Goal: Transaction & Acquisition: Purchase product/service

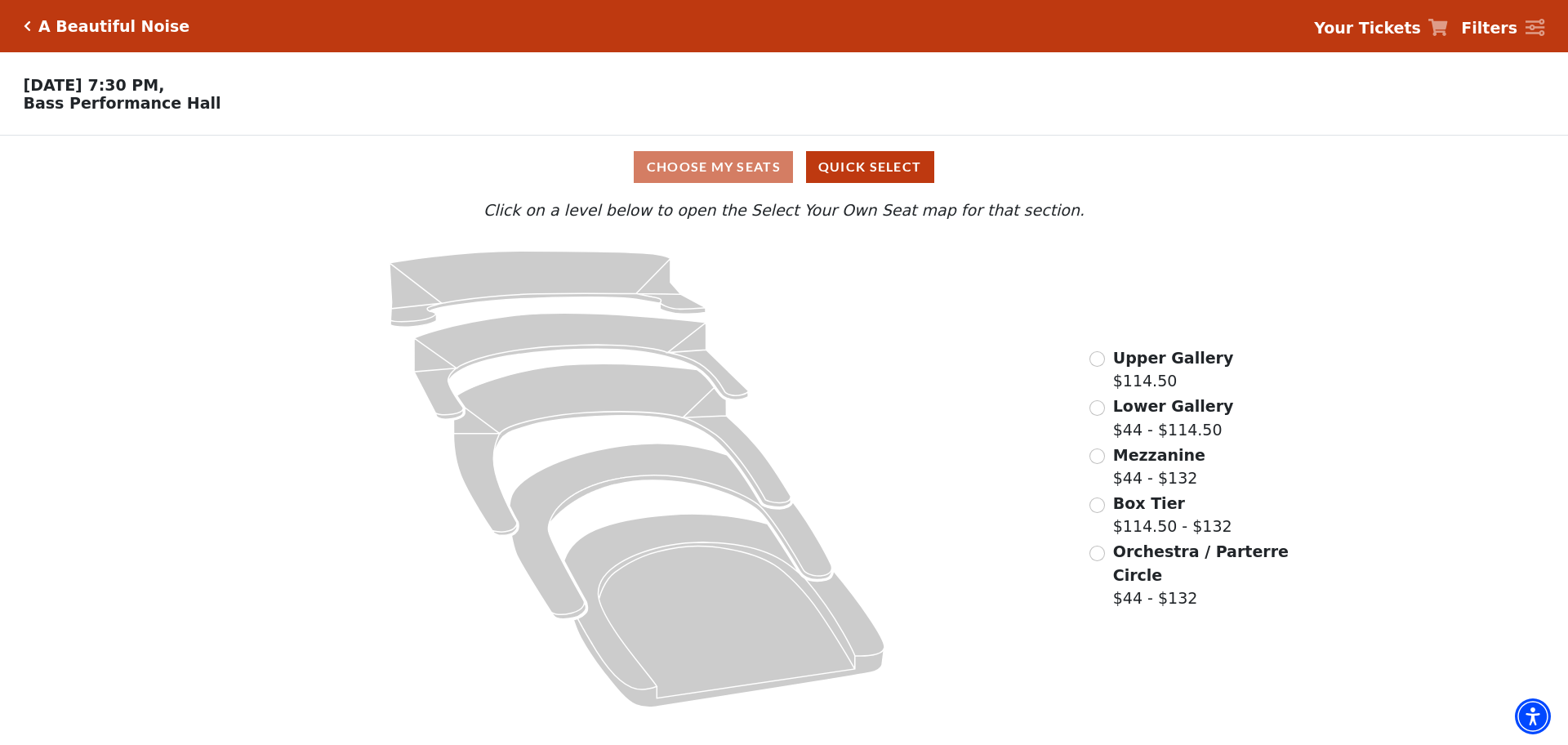
click at [248, 430] on icon at bounding box center [637, 478] width 859 height 484
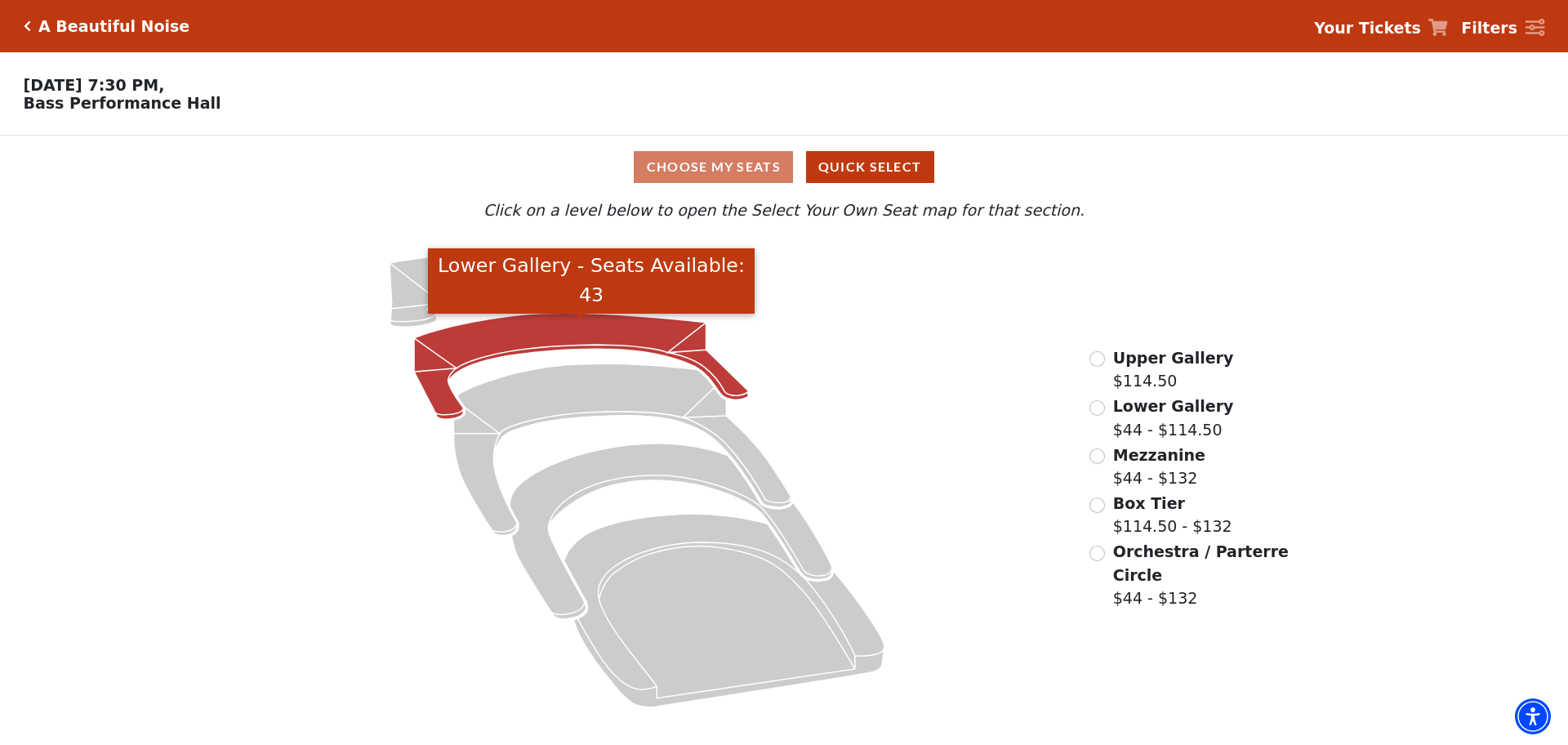
click at [582, 326] on icon "Lower Gallery - Seats Available: 43" at bounding box center [580, 366] width 334 height 107
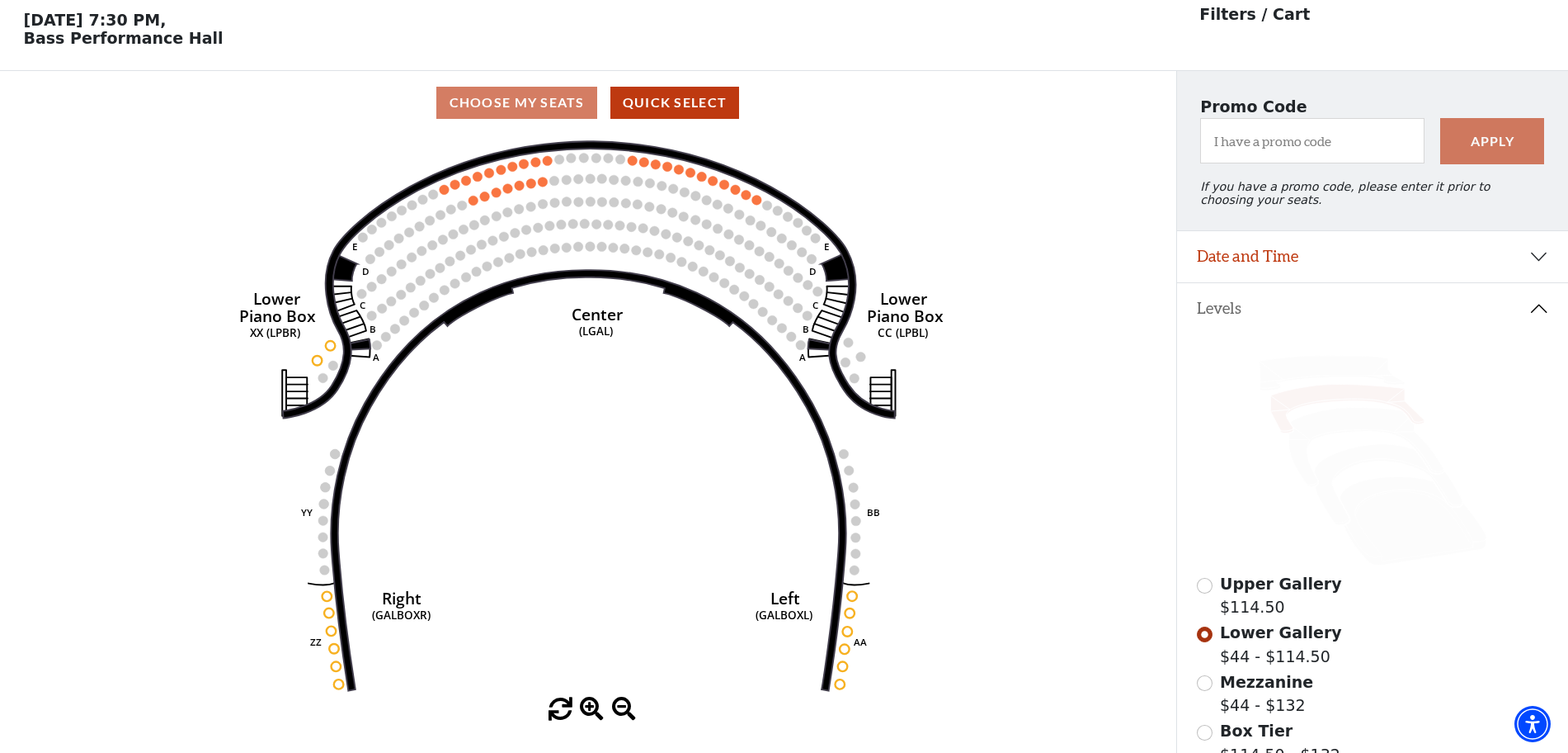
scroll to position [77, 0]
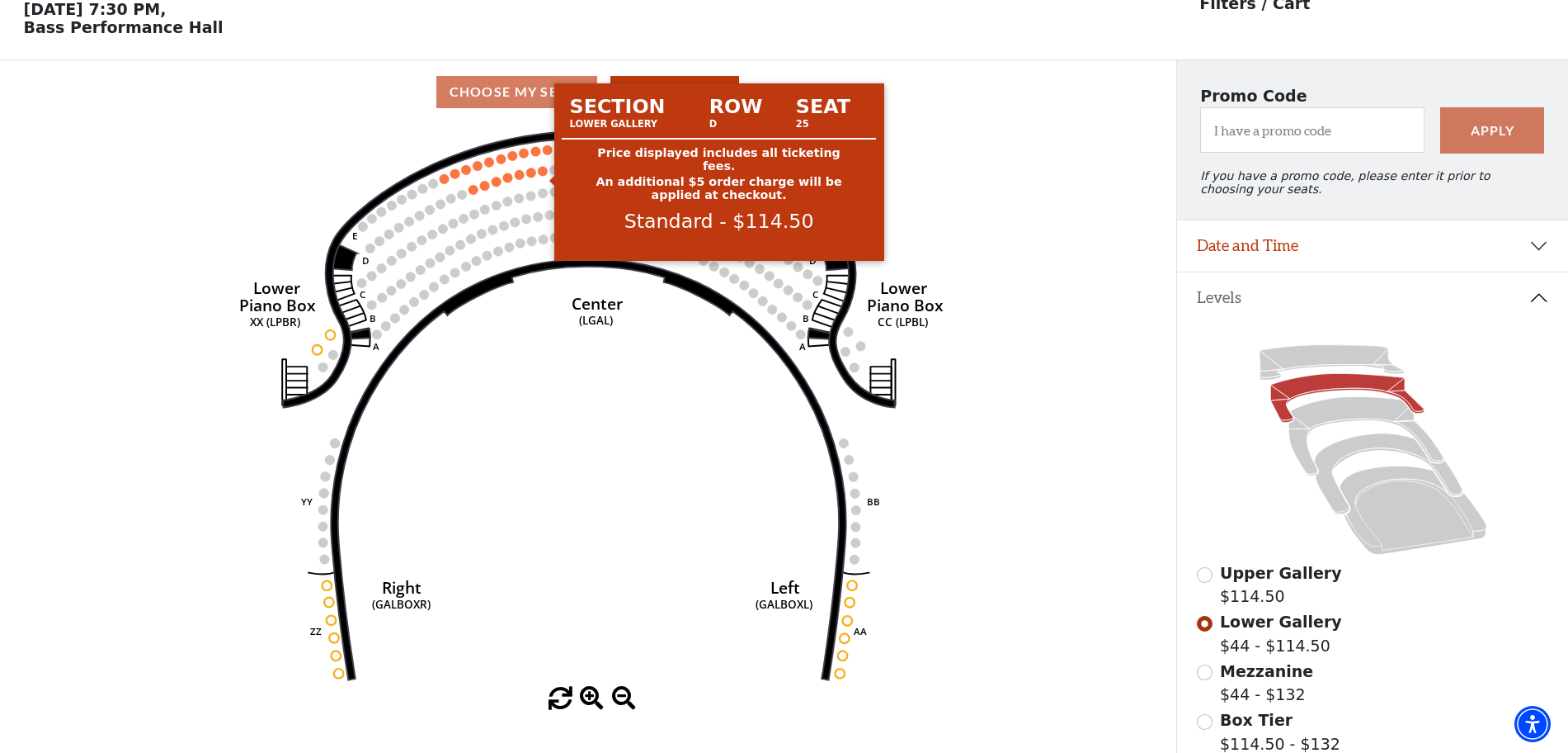
click at [541, 176] on circle at bounding box center [542, 170] width 10 height 10
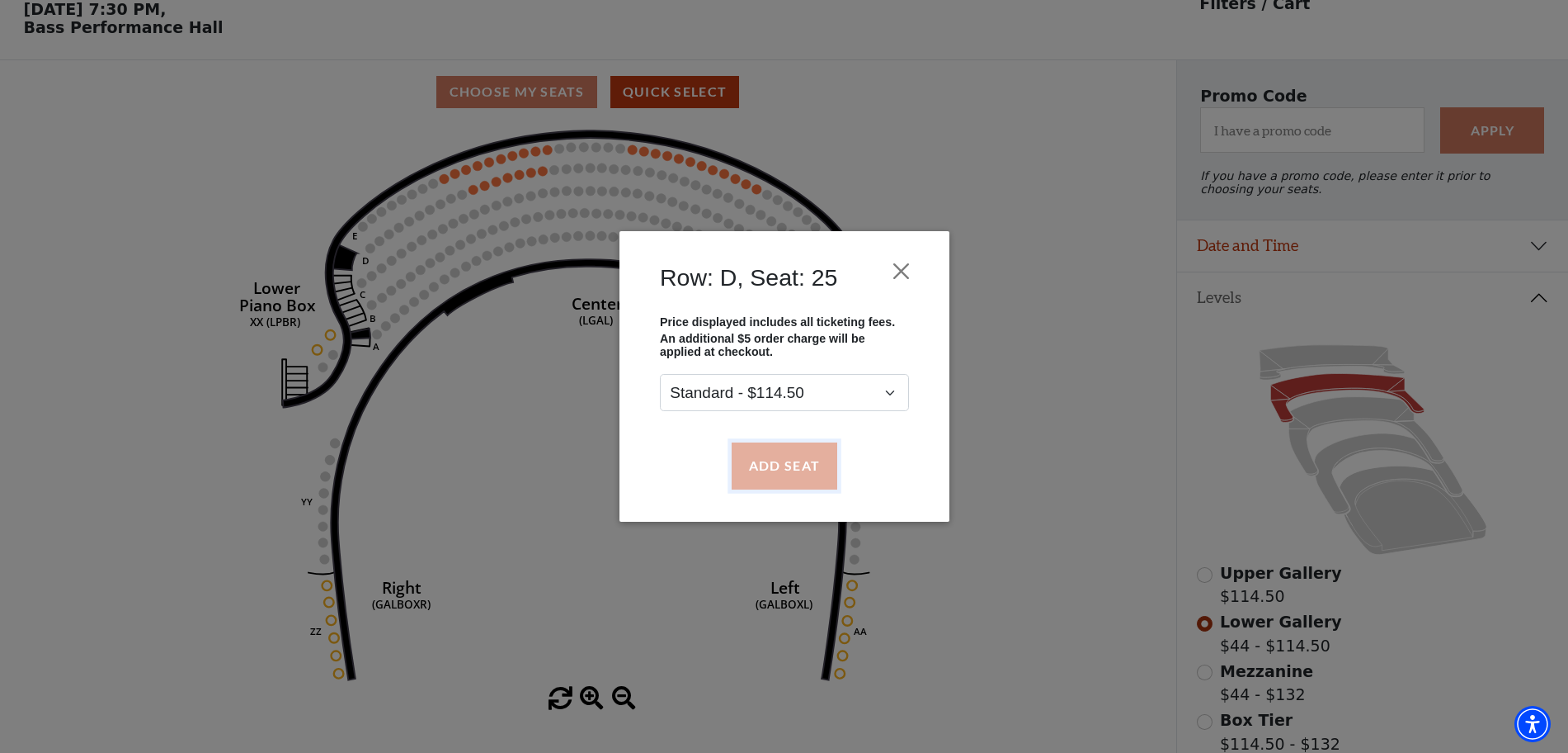
click at [768, 462] on button "Add Seat" at bounding box center [784, 465] width 106 height 46
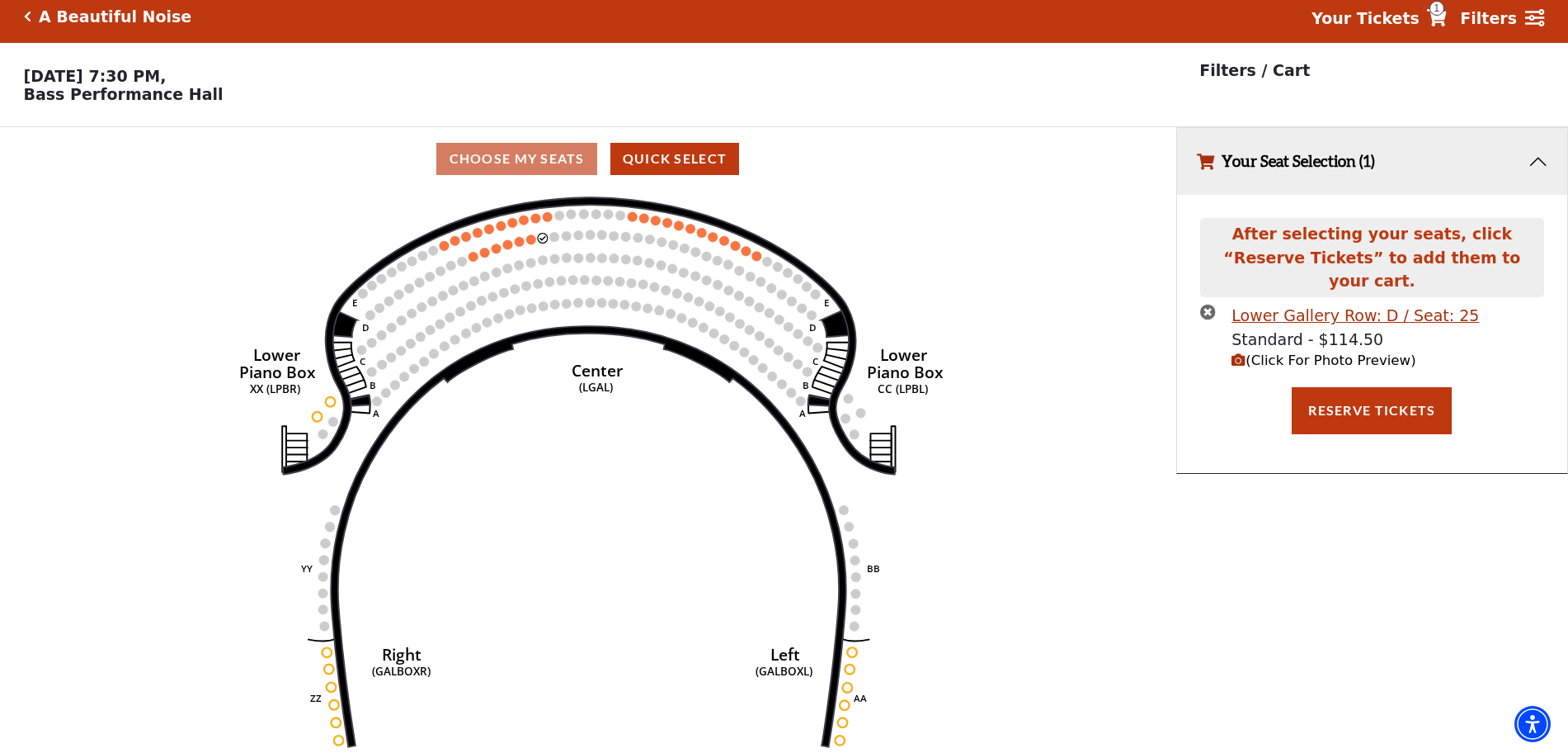
scroll to position [0, 0]
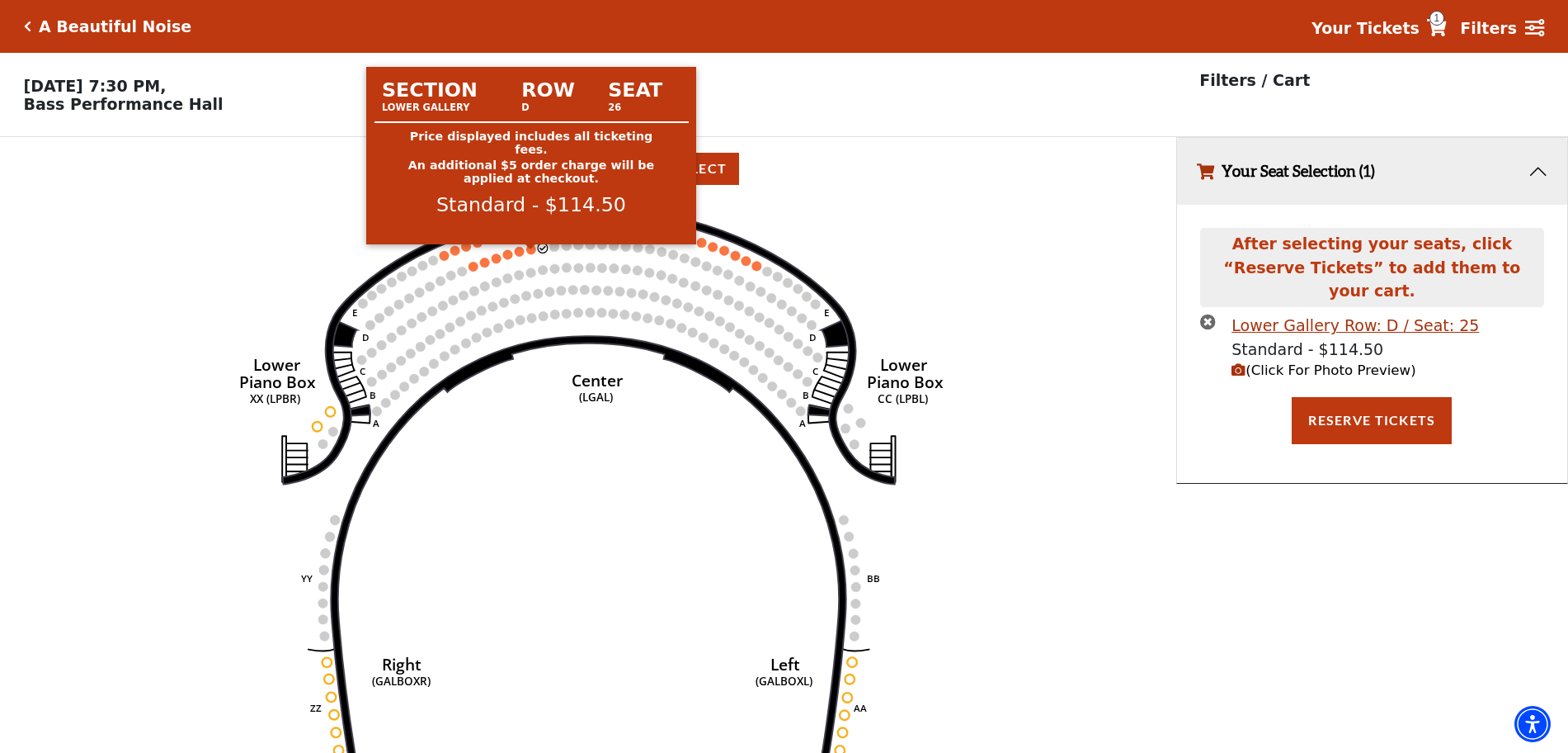
click at [534, 254] on circle at bounding box center [531, 249] width 10 height 10
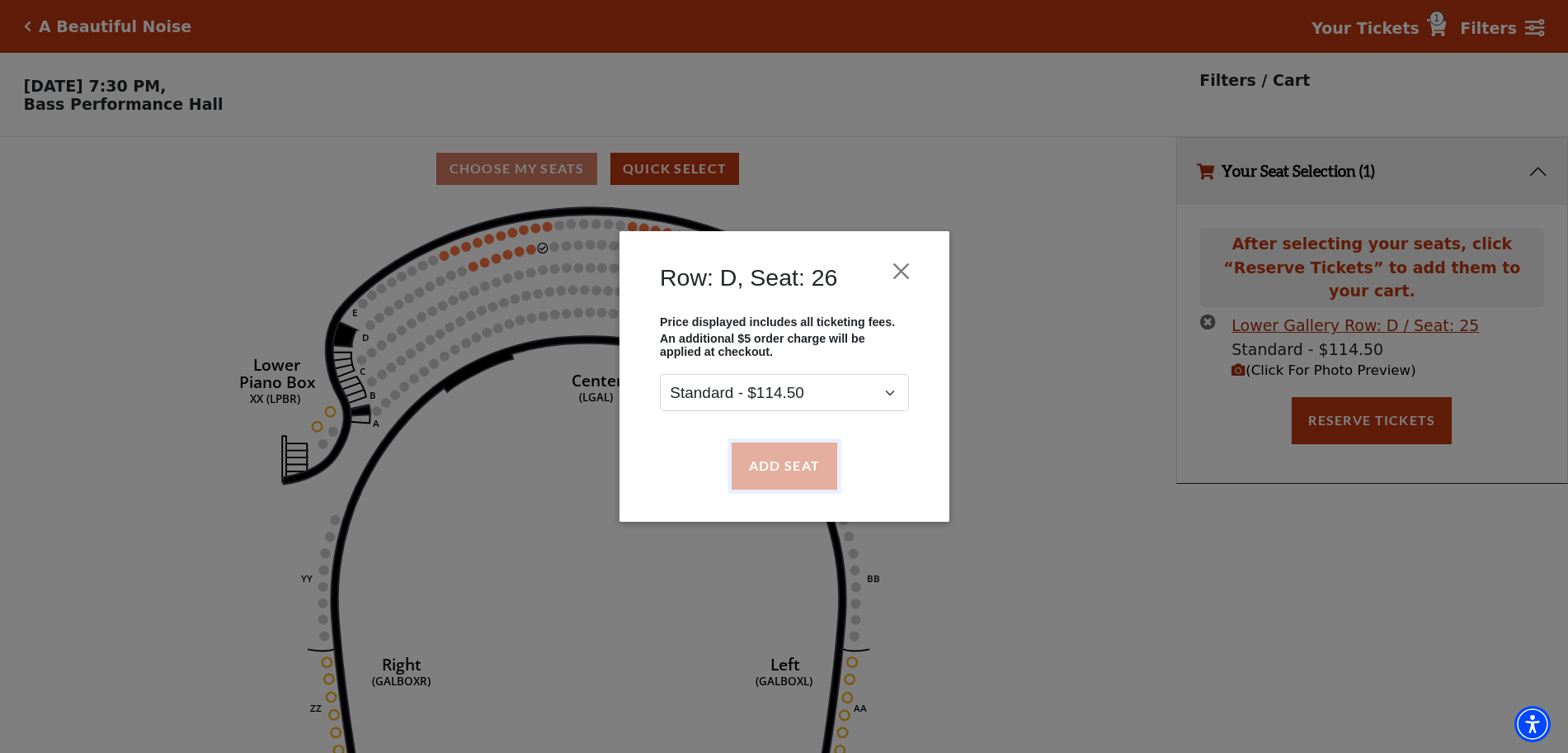
click at [791, 476] on button "Add Seat" at bounding box center [784, 465] width 106 height 46
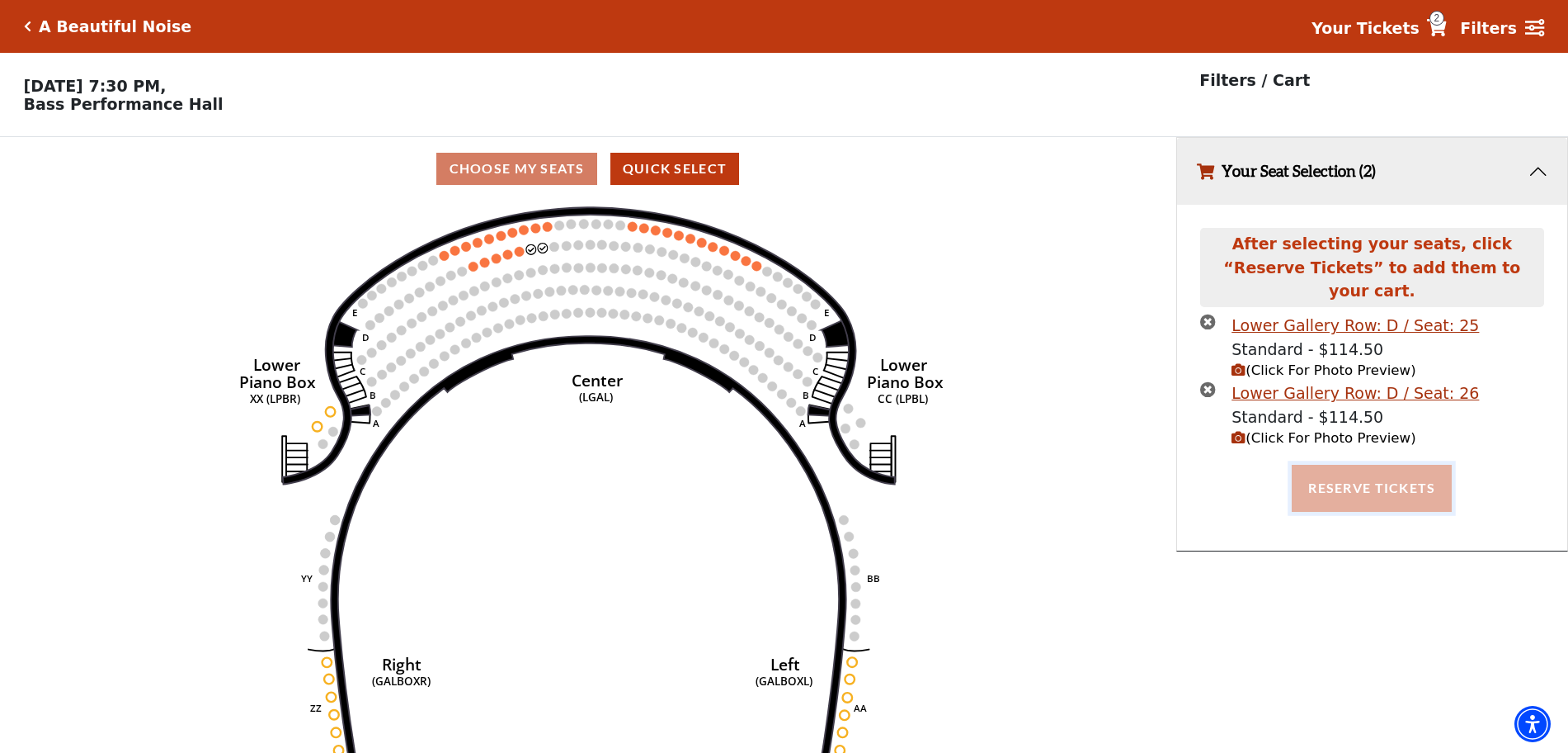
click at [1331, 468] on button "Reserve Tickets" at bounding box center [1372, 487] width 160 height 46
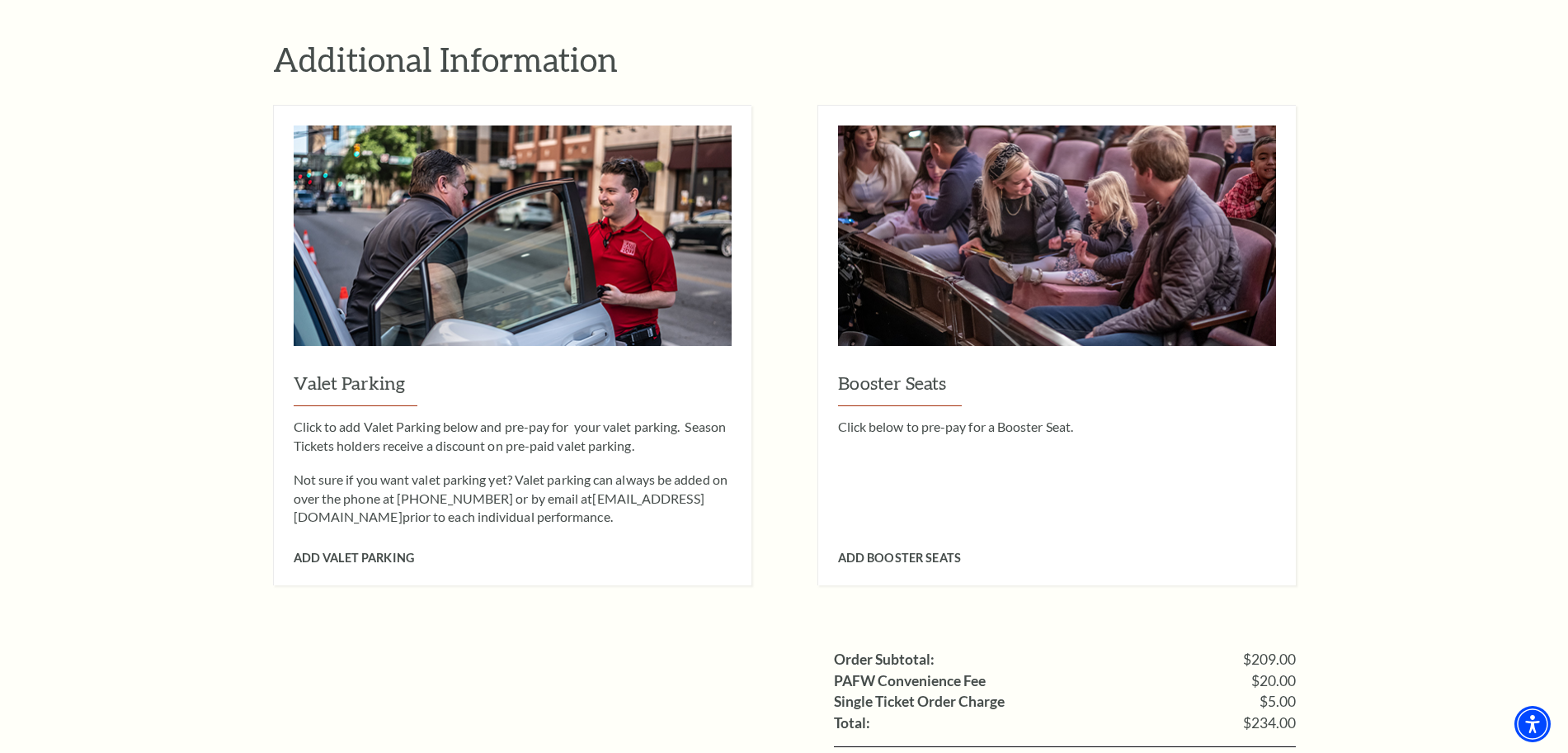
scroll to position [1238, 0]
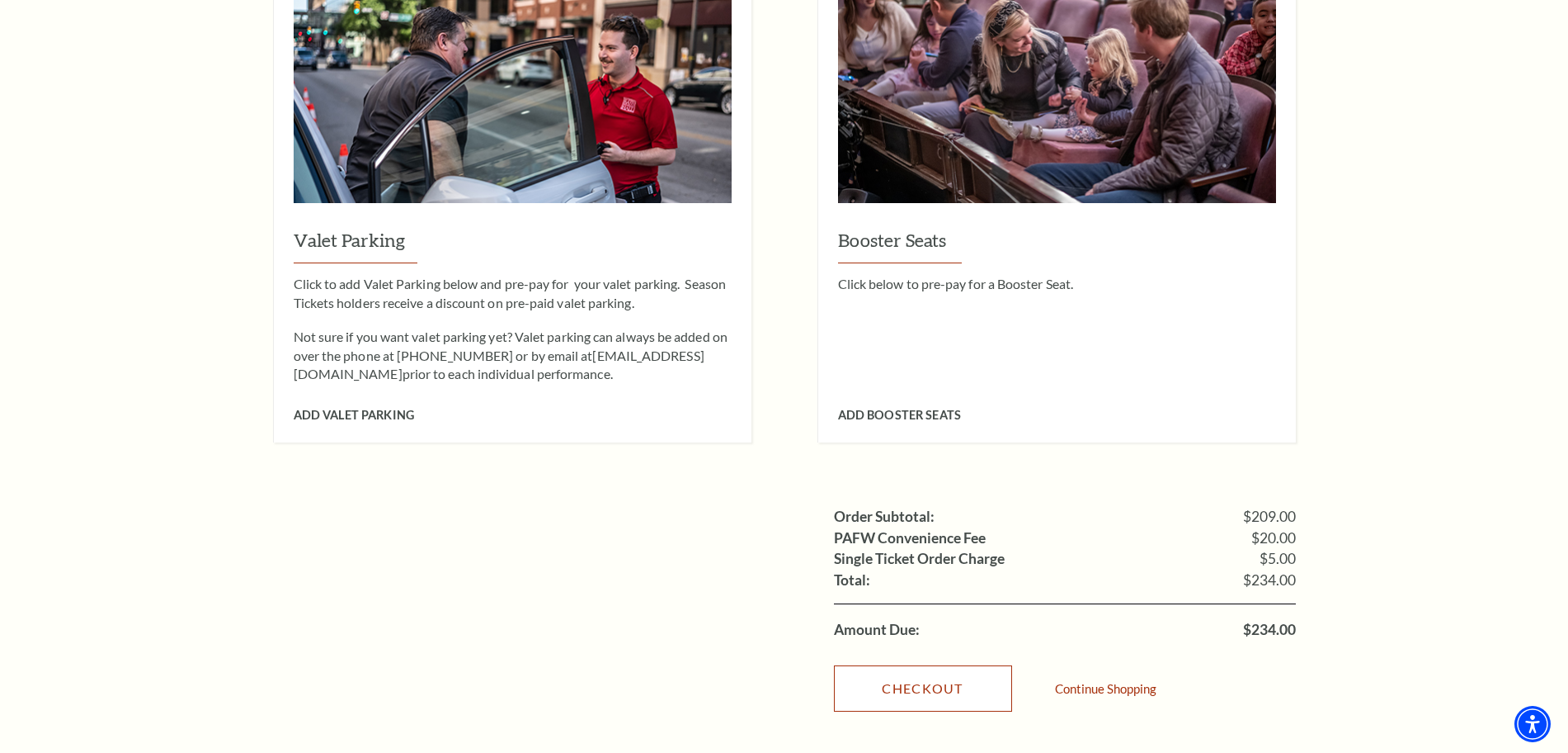
click at [907, 665] on link "Checkout" at bounding box center [923, 688] width 178 height 46
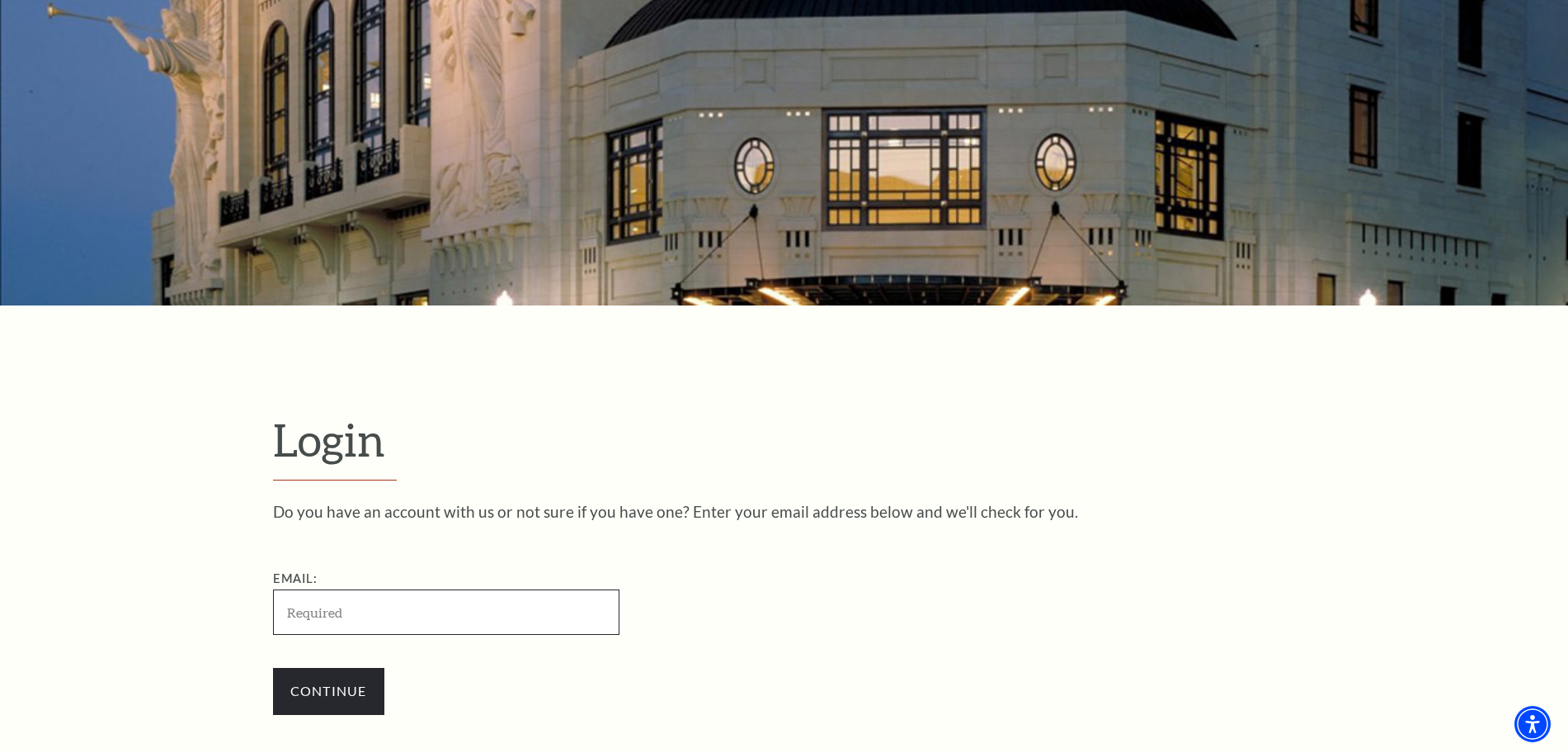
scroll to position [551, 0]
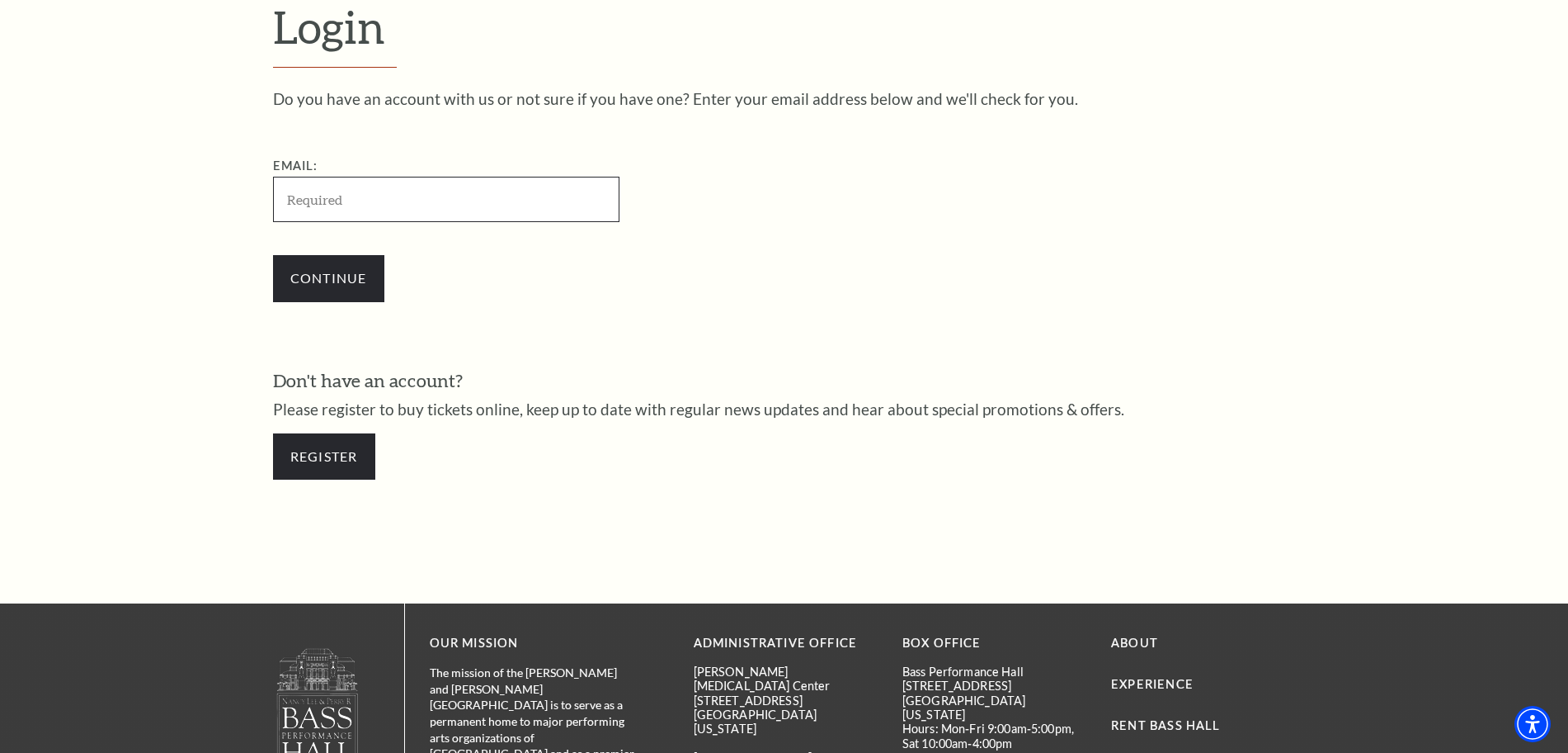
click at [480, 198] on input "Email:" at bounding box center [446, 199] width 347 height 45
click at [280, 207] on input "Email:" at bounding box center [446, 199] width 347 height 45
type input "whiteswan2302@gmail.com"
click at [358, 276] on input "Continue" at bounding box center [328, 278] width 111 height 46
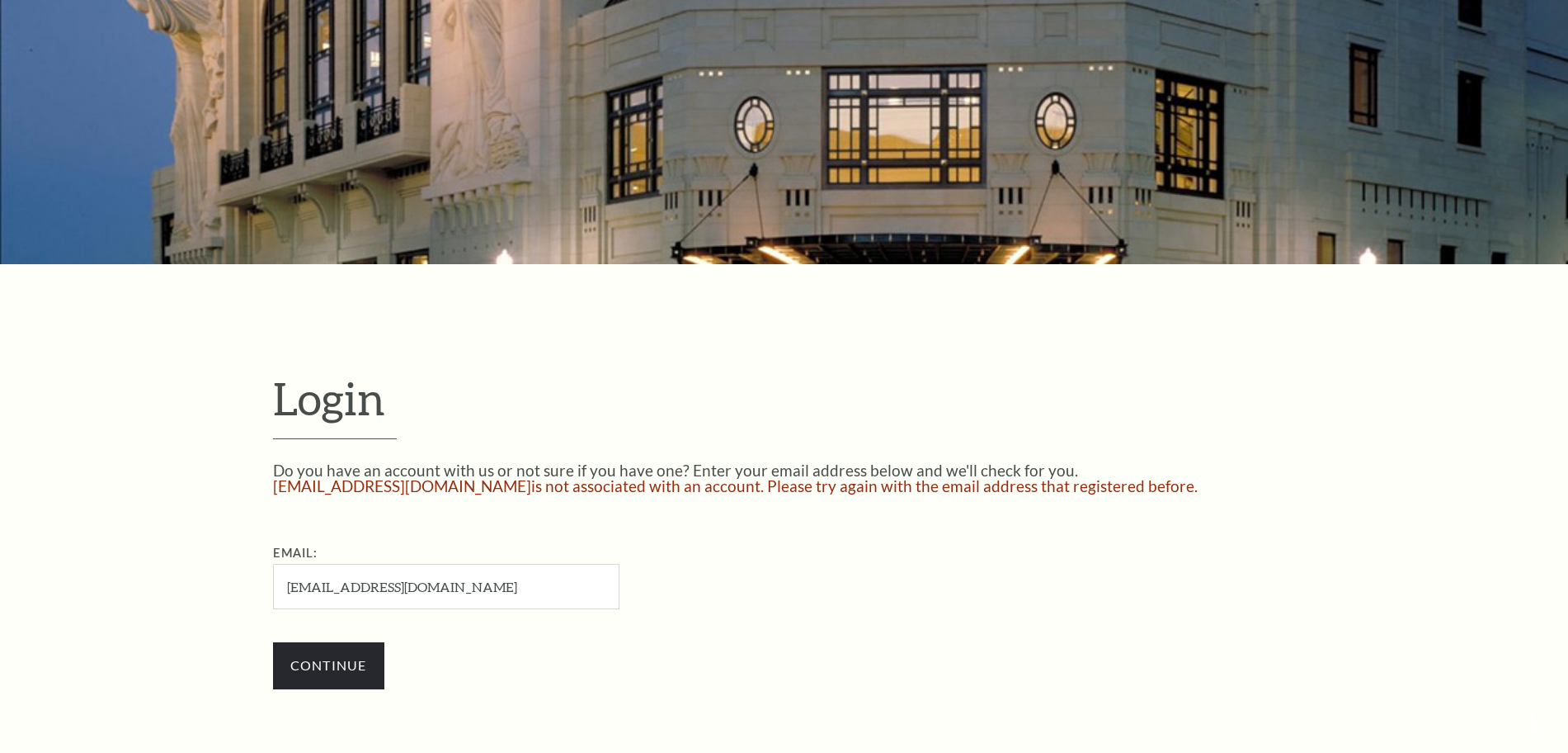
scroll to position [449, 0]
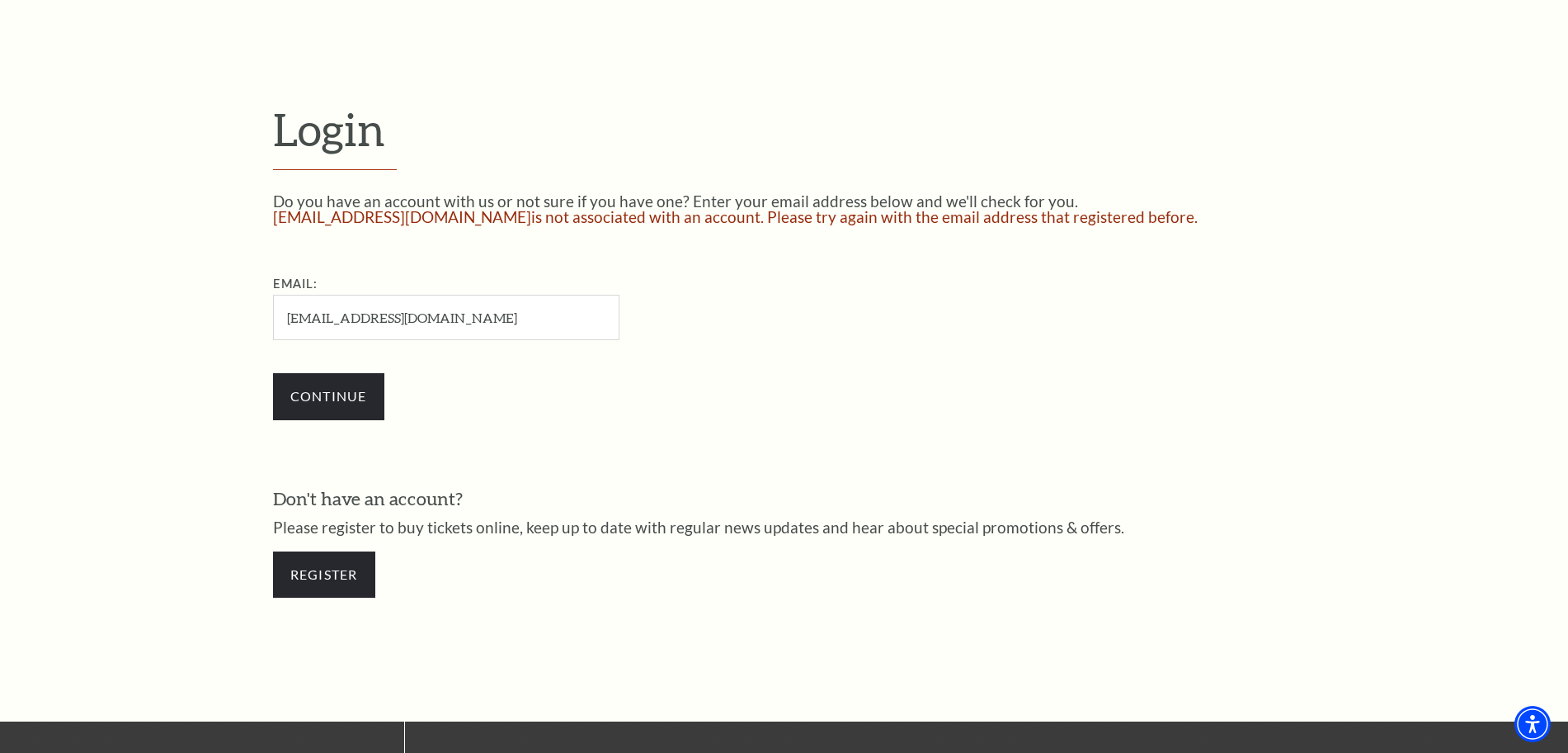
click at [432, 322] on input "whiteswan2302@gmail.com" at bounding box center [446, 317] width 347 height 45
click at [324, 326] on input "whiteswan2302@gmail.com" at bounding box center [446, 317] width 347 height 45
click at [327, 322] on input "Email:" at bounding box center [446, 317] width 347 height 45
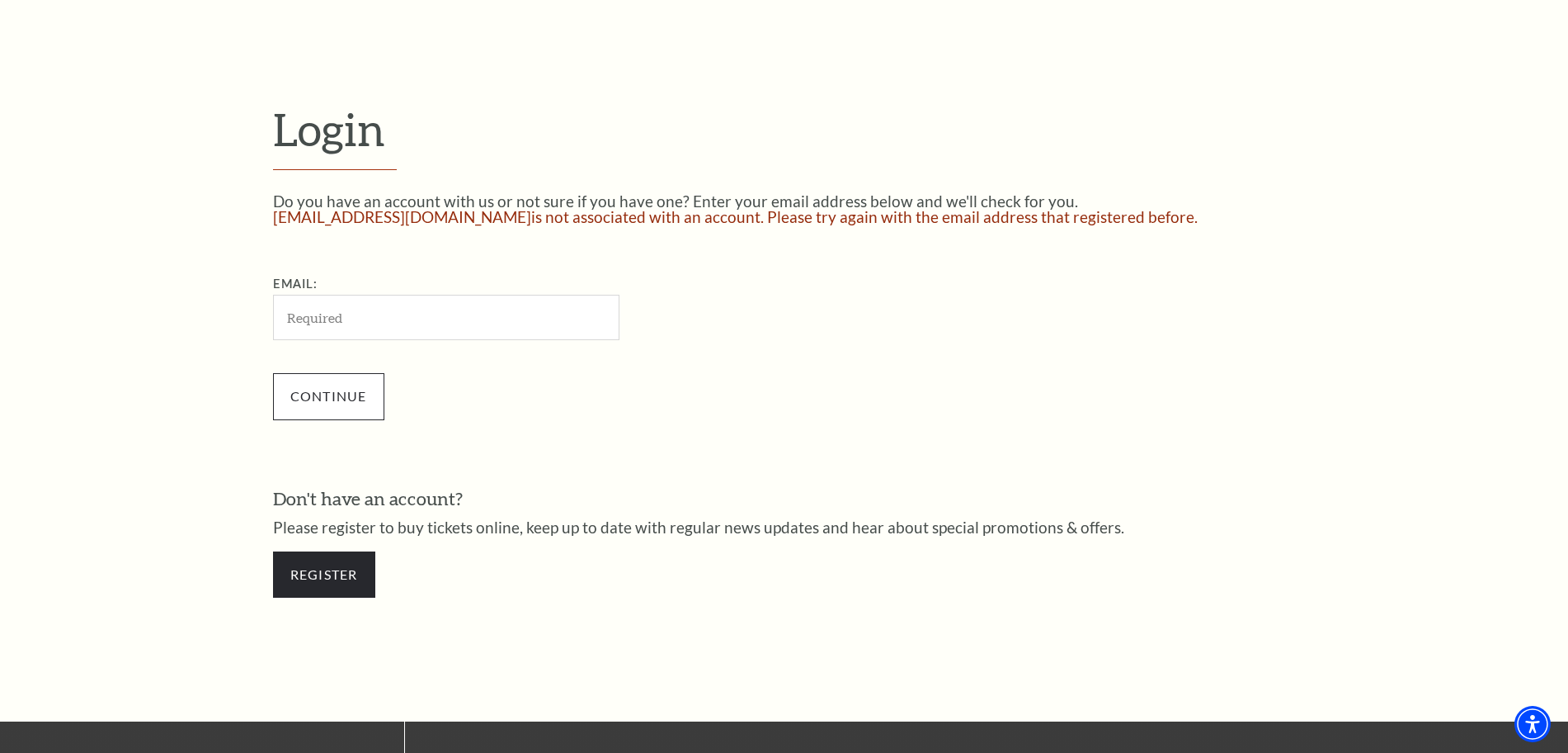
type input "fasteagle07@gmail.com"
click at [342, 401] on input "Continue" at bounding box center [328, 396] width 111 height 46
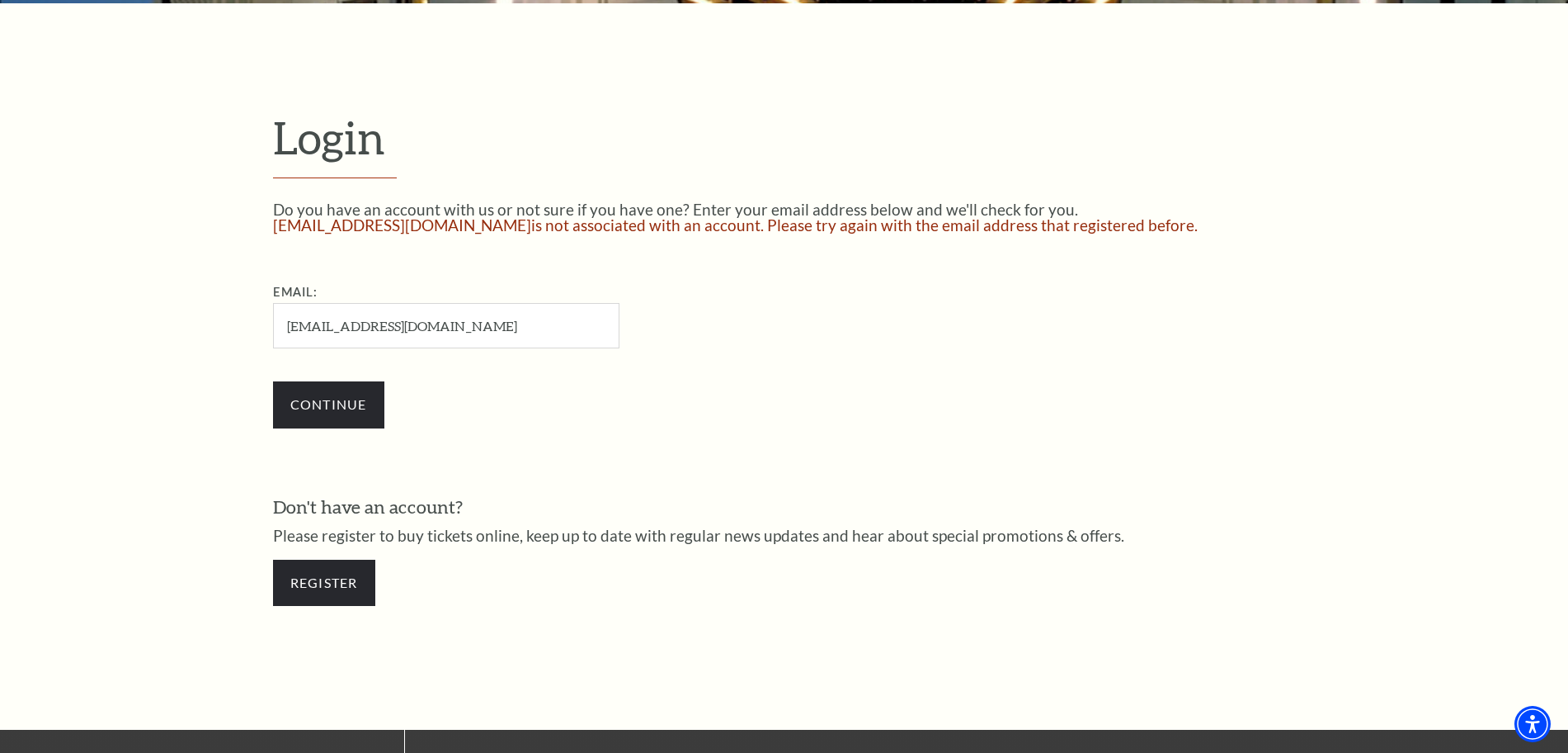
scroll to position [449, 0]
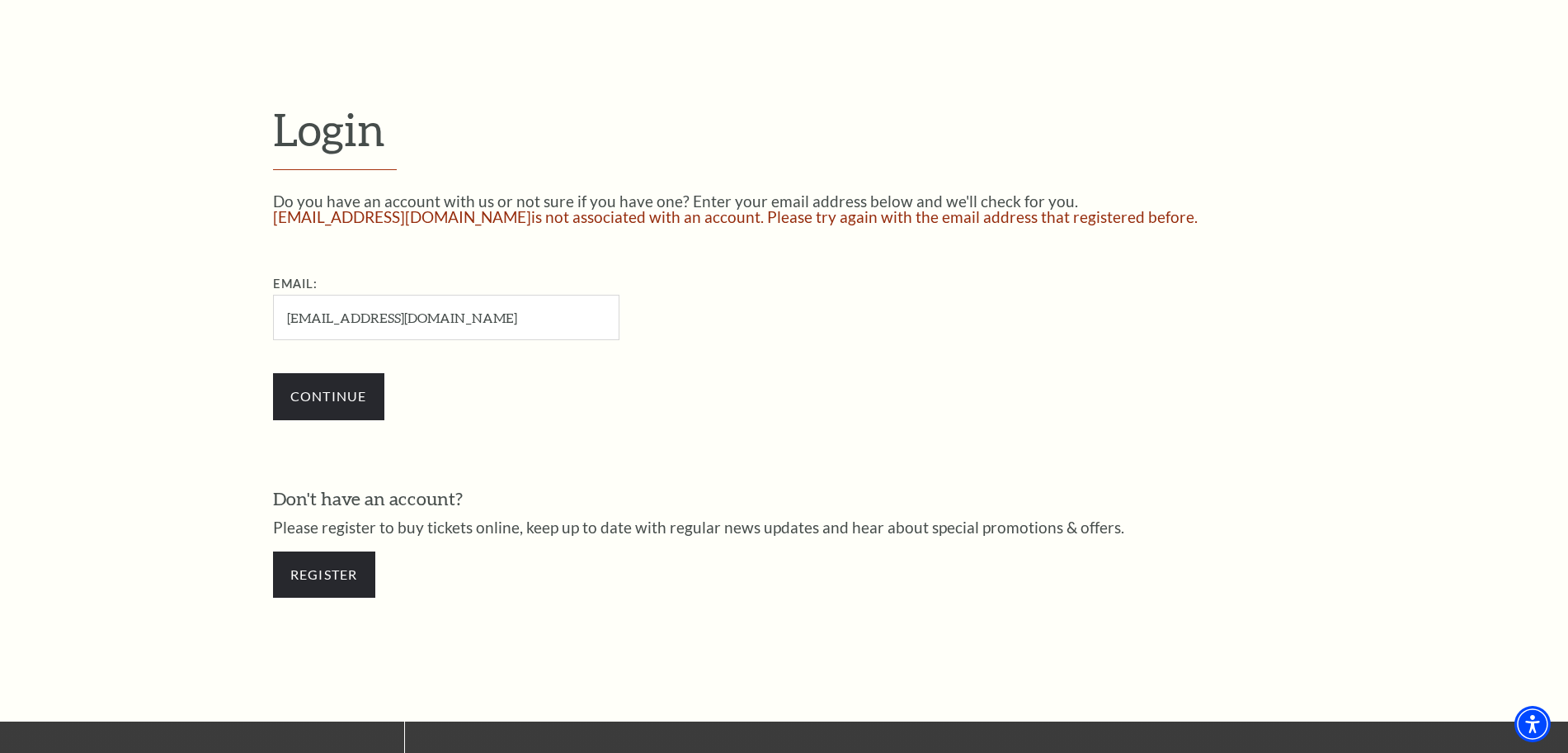
click at [442, 314] on input "fasteagle07@gmail.com" at bounding box center [446, 317] width 347 height 45
click at [408, 317] on input "fasteagle07@gmail.com" at bounding box center [446, 317] width 347 height 45
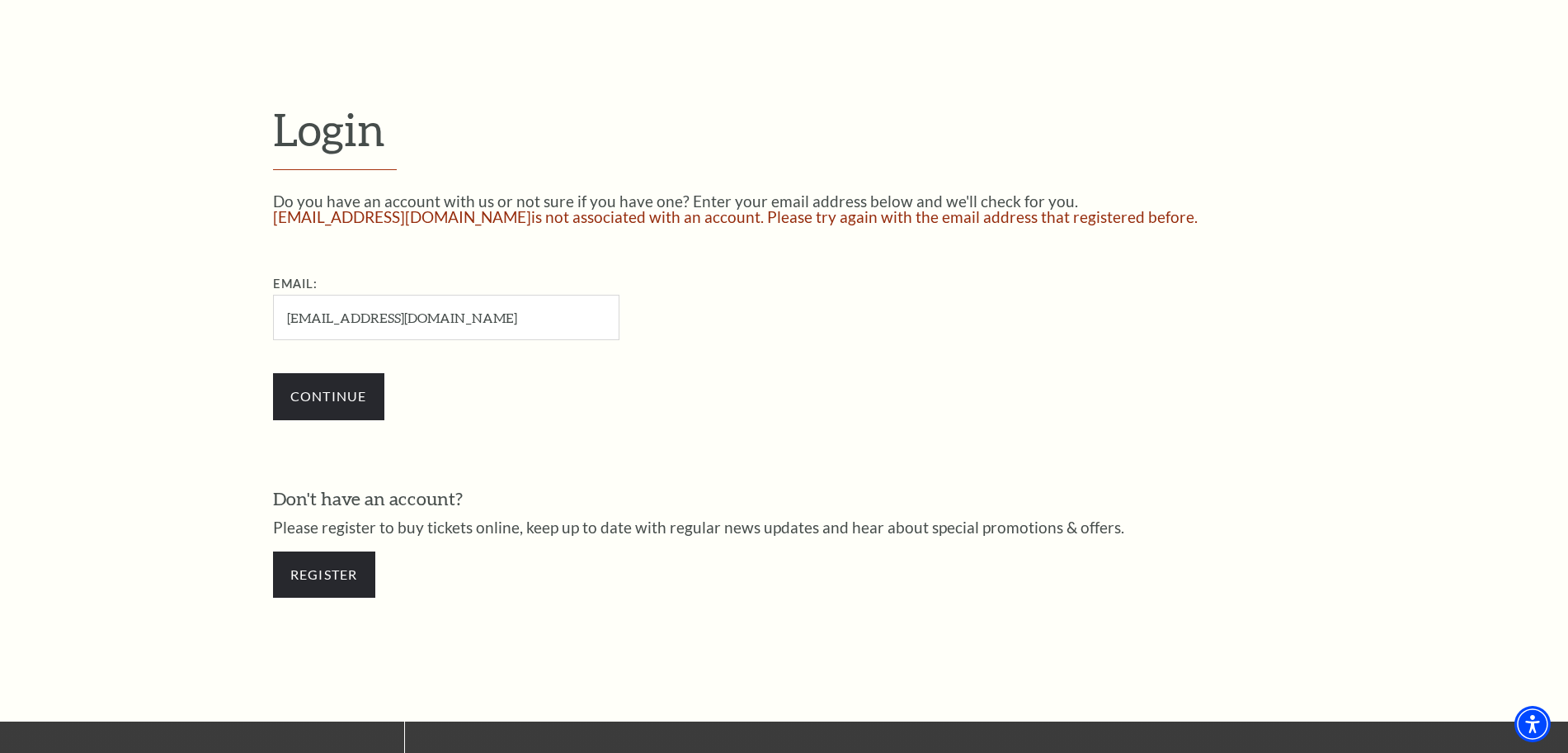
click at [408, 317] on input "fasteagle07@gmail.com" at bounding box center [446, 317] width 347 height 45
type input "blackraven0710@gmail.com"
click at [335, 390] on input "Continue" at bounding box center [328, 396] width 111 height 46
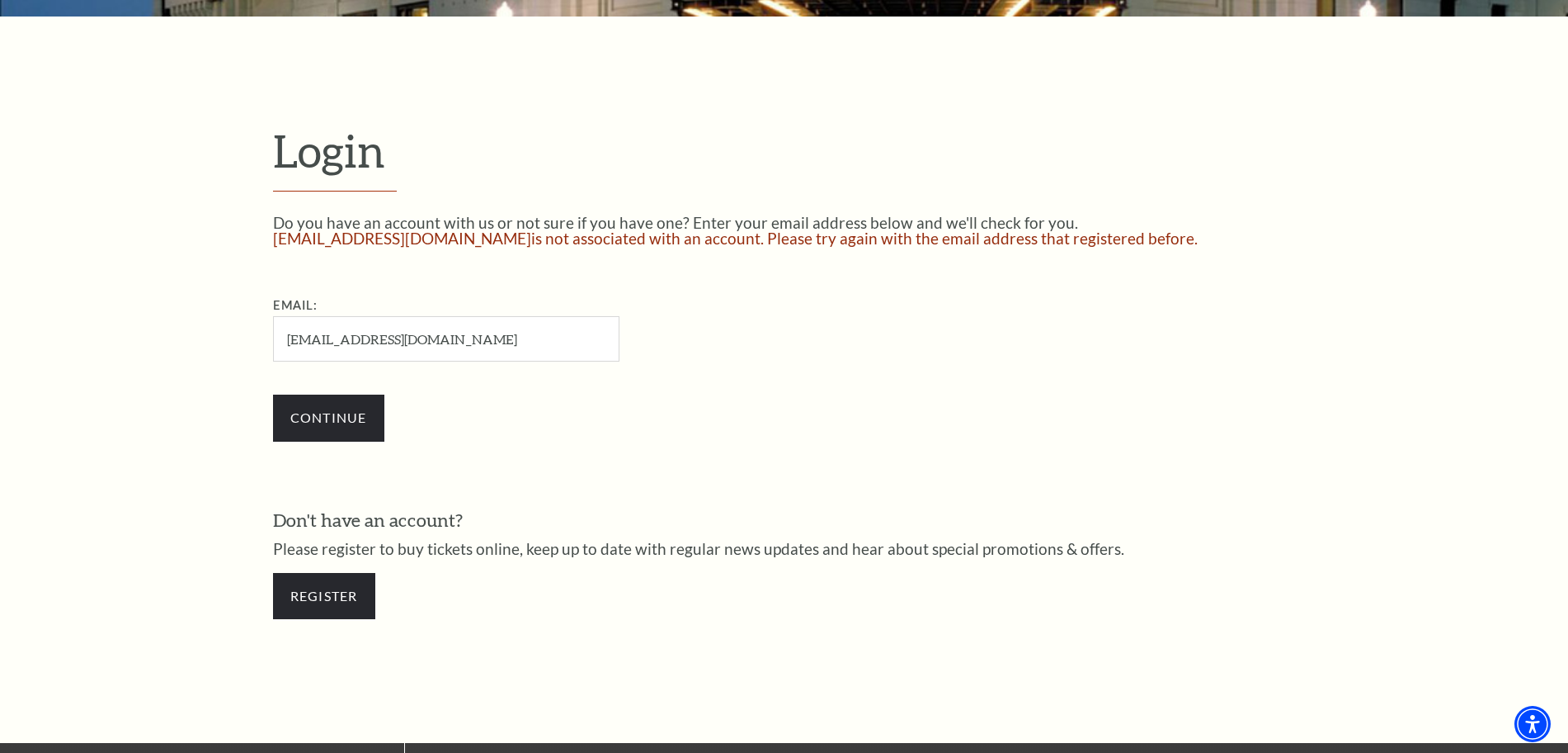
scroll to position [449, 0]
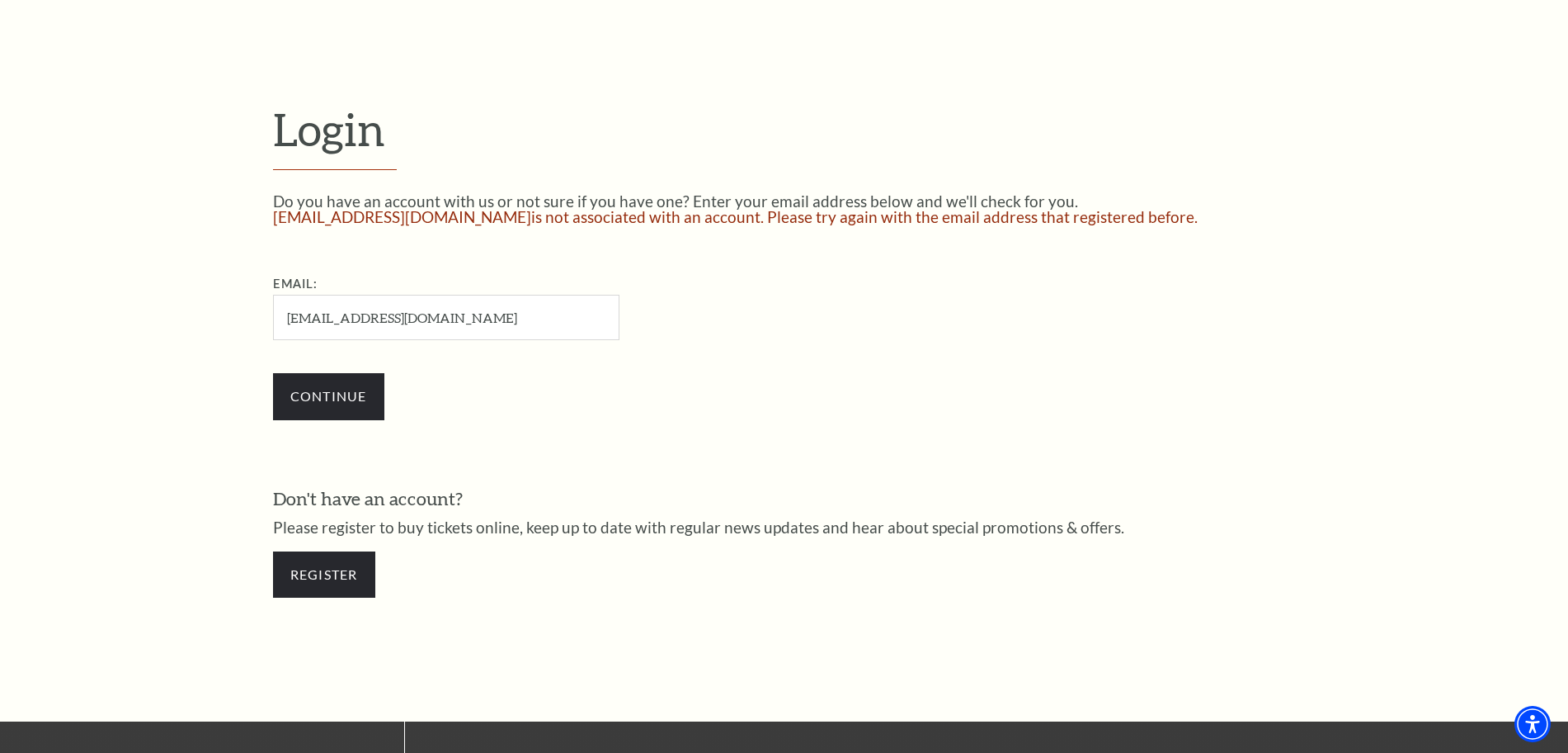
click at [502, 327] on input "blackraven0710@gmail.com" at bounding box center [446, 317] width 347 height 45
click at [499, 326] on input "blackraven0710@gmail.com" at bounding box center [446, 317] width 347 height 45
click at [497, 324] on input "blackraven0710@gmail.com" at bounding box center [446, 317] width 347 height 45
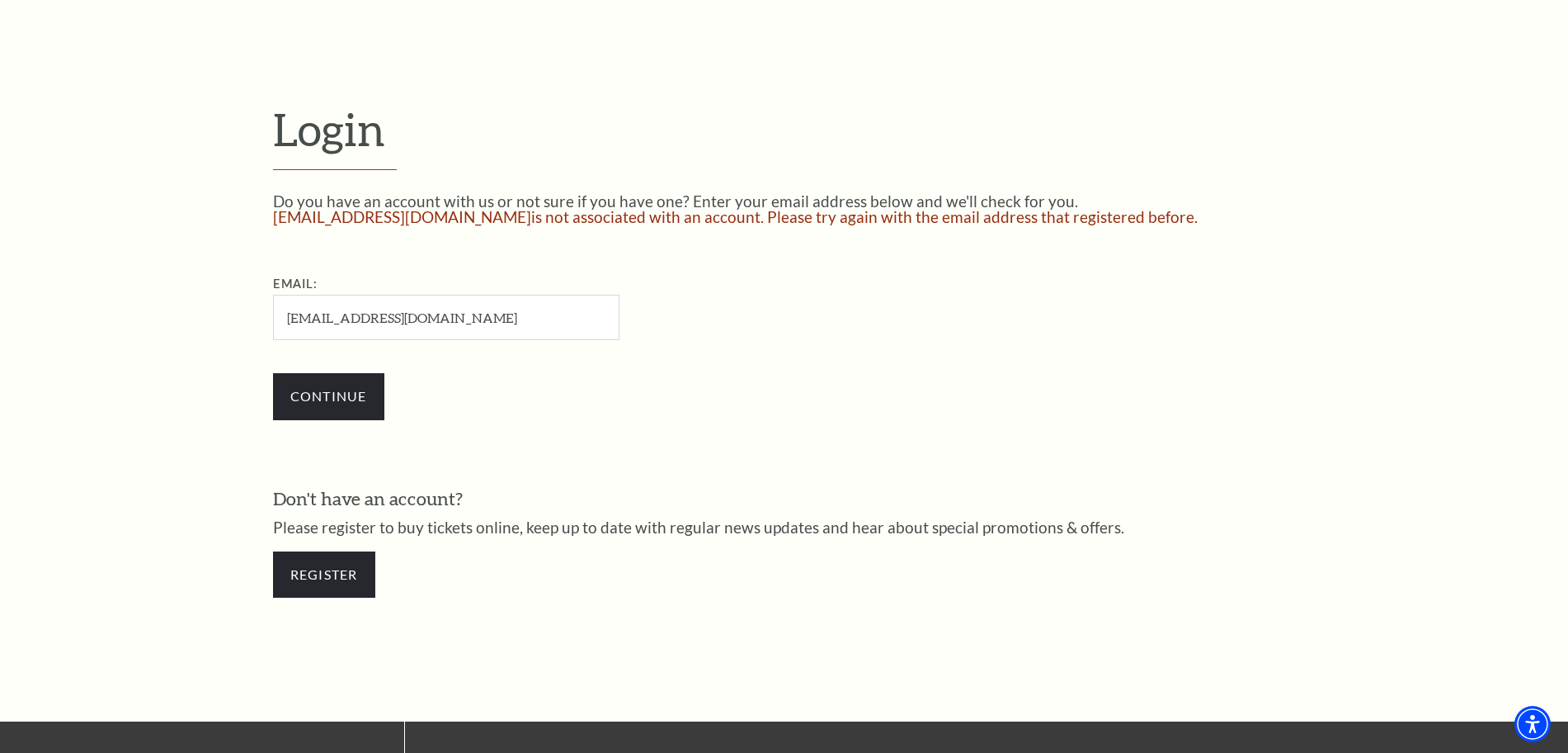
click at [480, 322] on input "blackraven0710@gmail.com" at bounding box center [446, 317] width 347 height 45
click at [480, 321] on input "blackraven0710@gmail.com" at bounding box center [446, 317] width 347 height 45
click at [478, 317] on input "Email:" at bounding box center [446, 317] width 347 height 45
type input "[PERSON_NAME][EMAIL_ADDRESS][DOMAIN_NAME]"
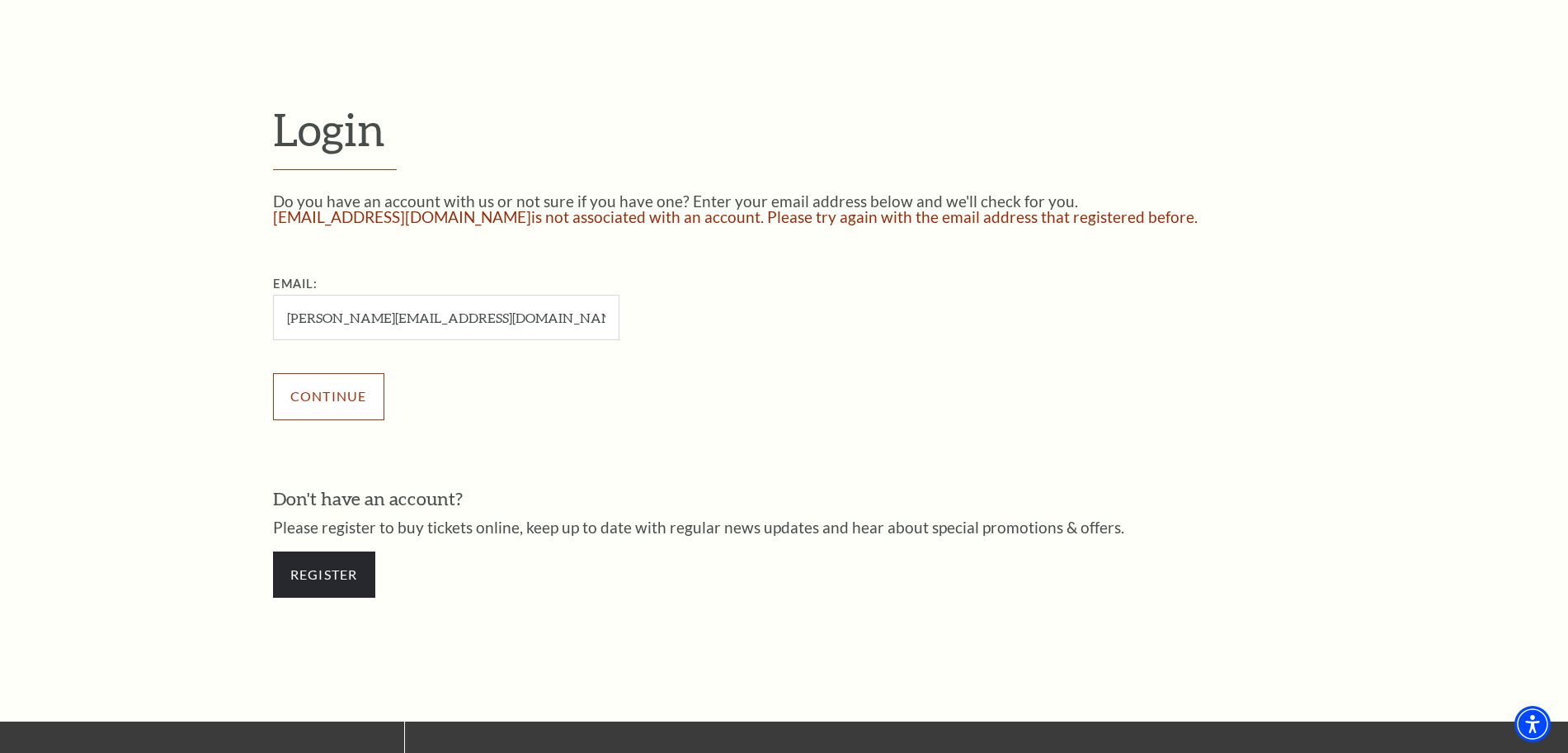
click at [346, 375] on input "Continue" at bounding box center [328, 396] width 111 height 46
click at [347, 383] on input "Continue" at bounding box center [328, 396] width 111 height 46
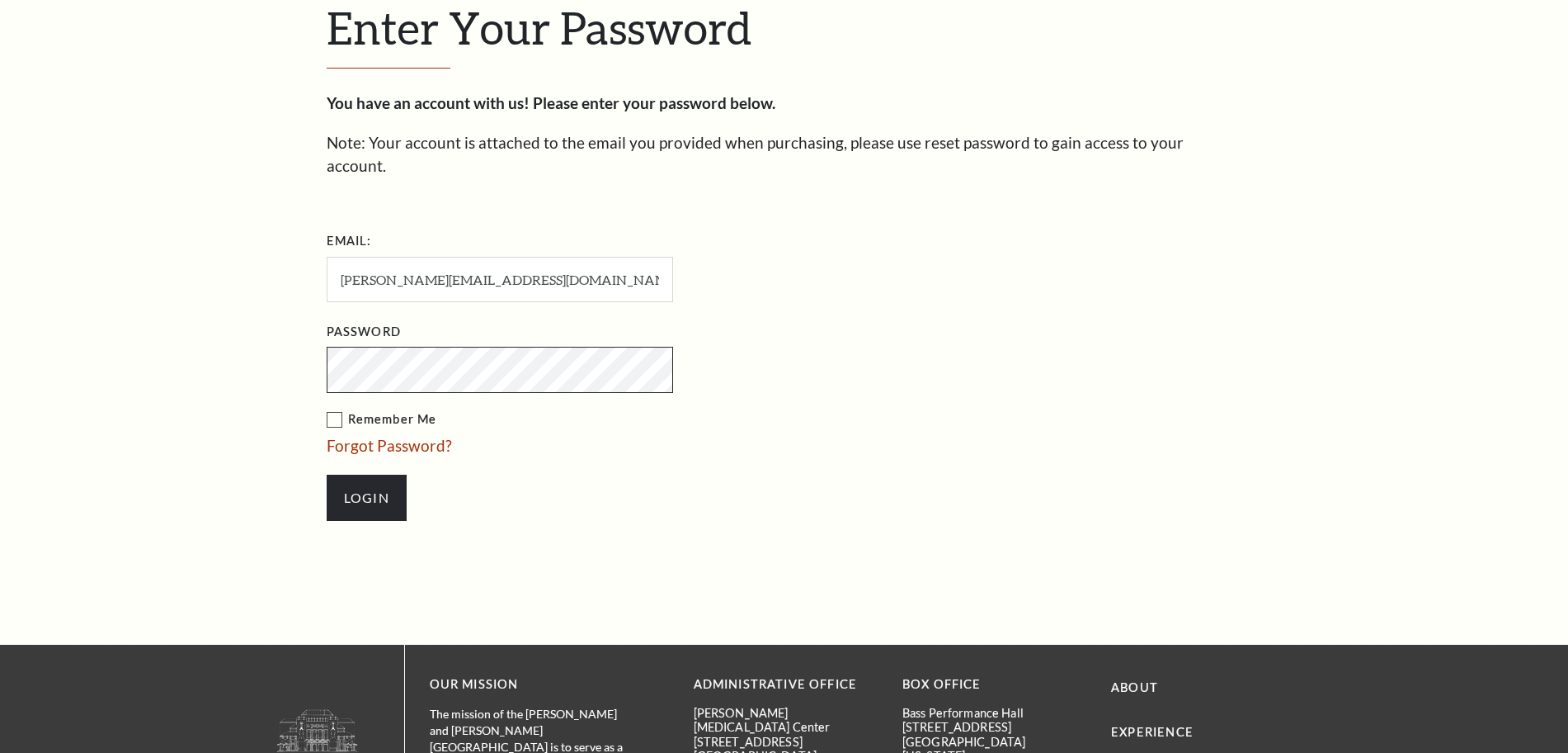
scroll to position [567, 0]
click at [357, 473] on input "Login" at bounding box center [366, 496] width 80 height 46
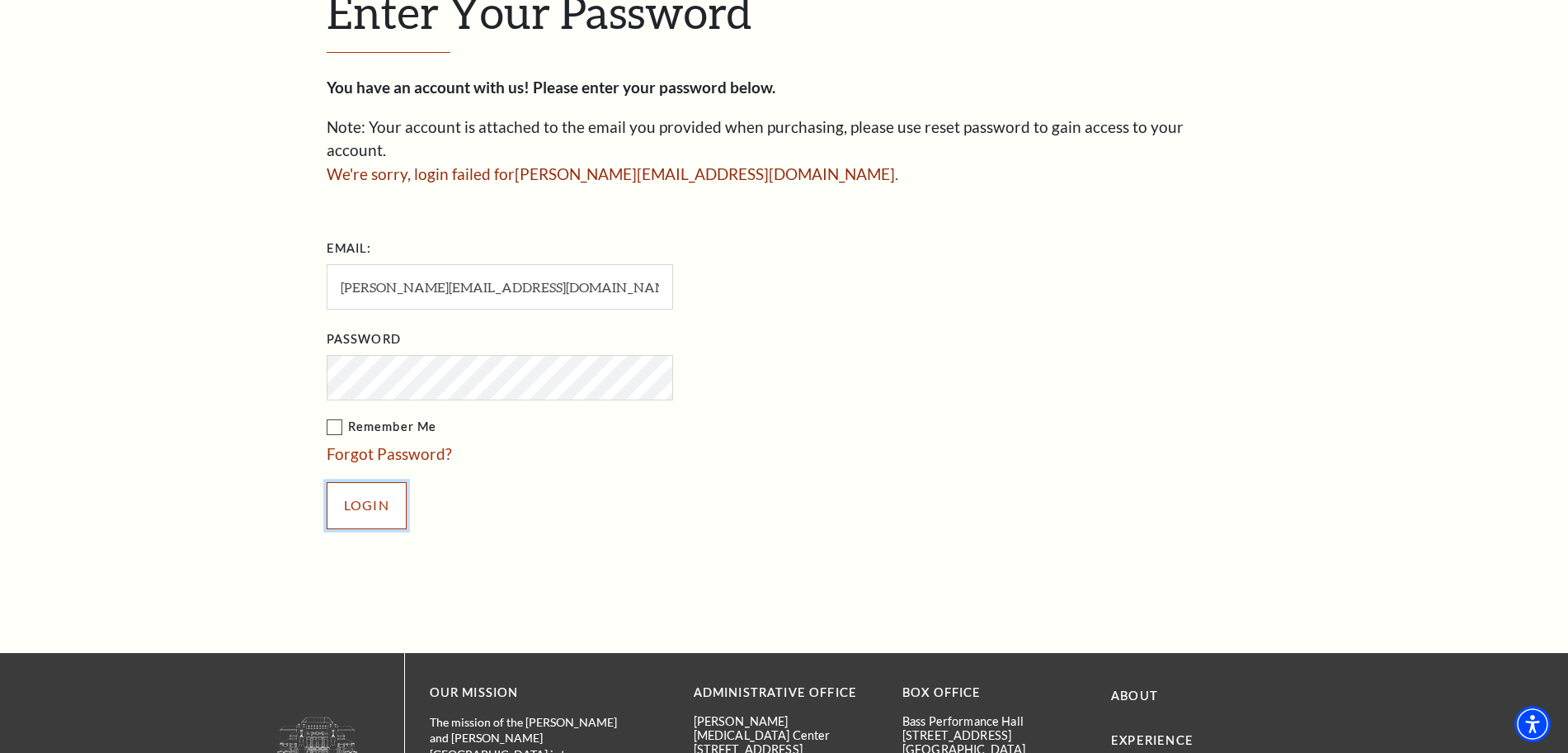
click at [343, 487] on input "Login" at bounding box center [366, 504] width 80 height 46
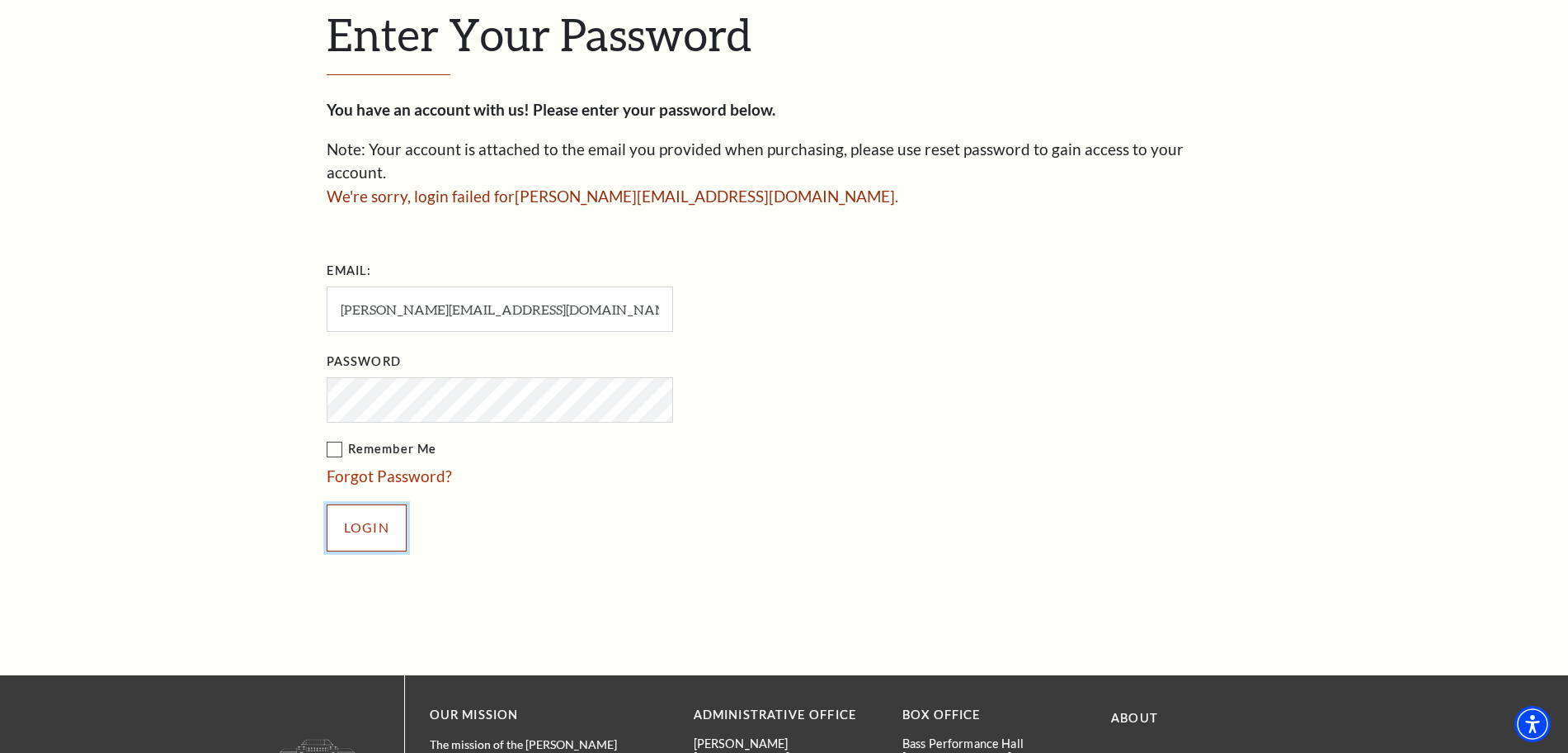
drag, startPoint x: 344, startPoint y: 508, endPoint x: 361, endPoint y: 507, distance: 17.0
click at [344, 508] on input "Login" at bounding box center [366, 527] width 80 height 46
click at [375, 504] on input "Login" at bounding box center [366, 527] width 80 height 46
click at [392, 507] on input "Login" at bounding box center [366, 527] width 80 height 46
click at [369, 504] on input "Login" at bounding box center [366, 527] width 80 height 46
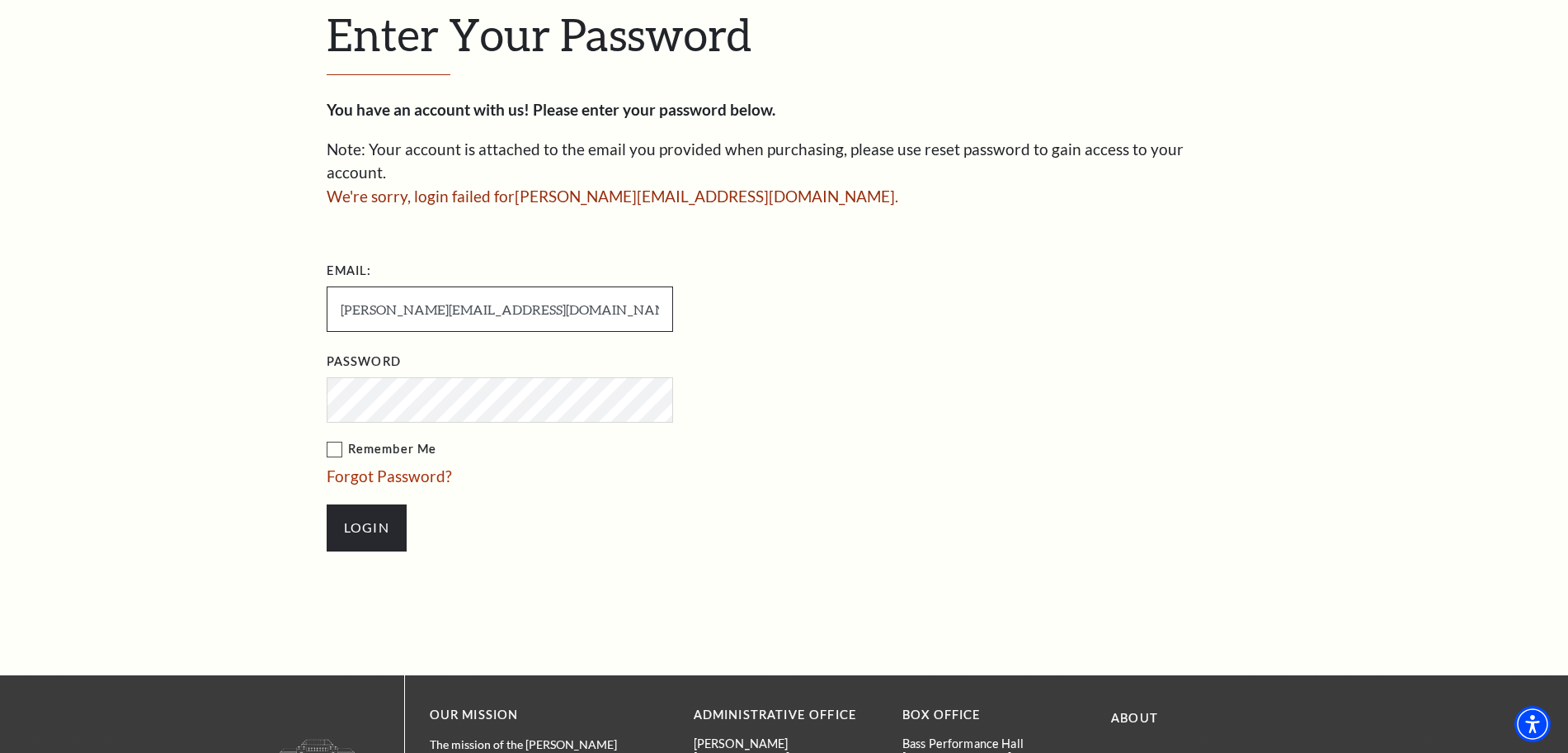
click at [546, 287] on input "vladimir.bezginskyj@gmail.com" at bounding box center [499, 309] width 347 height 45
type input "[EMAIL_ADDRESS][DOMAIN_NAME]"
click at [363, 504] on input "Login" at bounding box center [366, 527] width 80 height 46
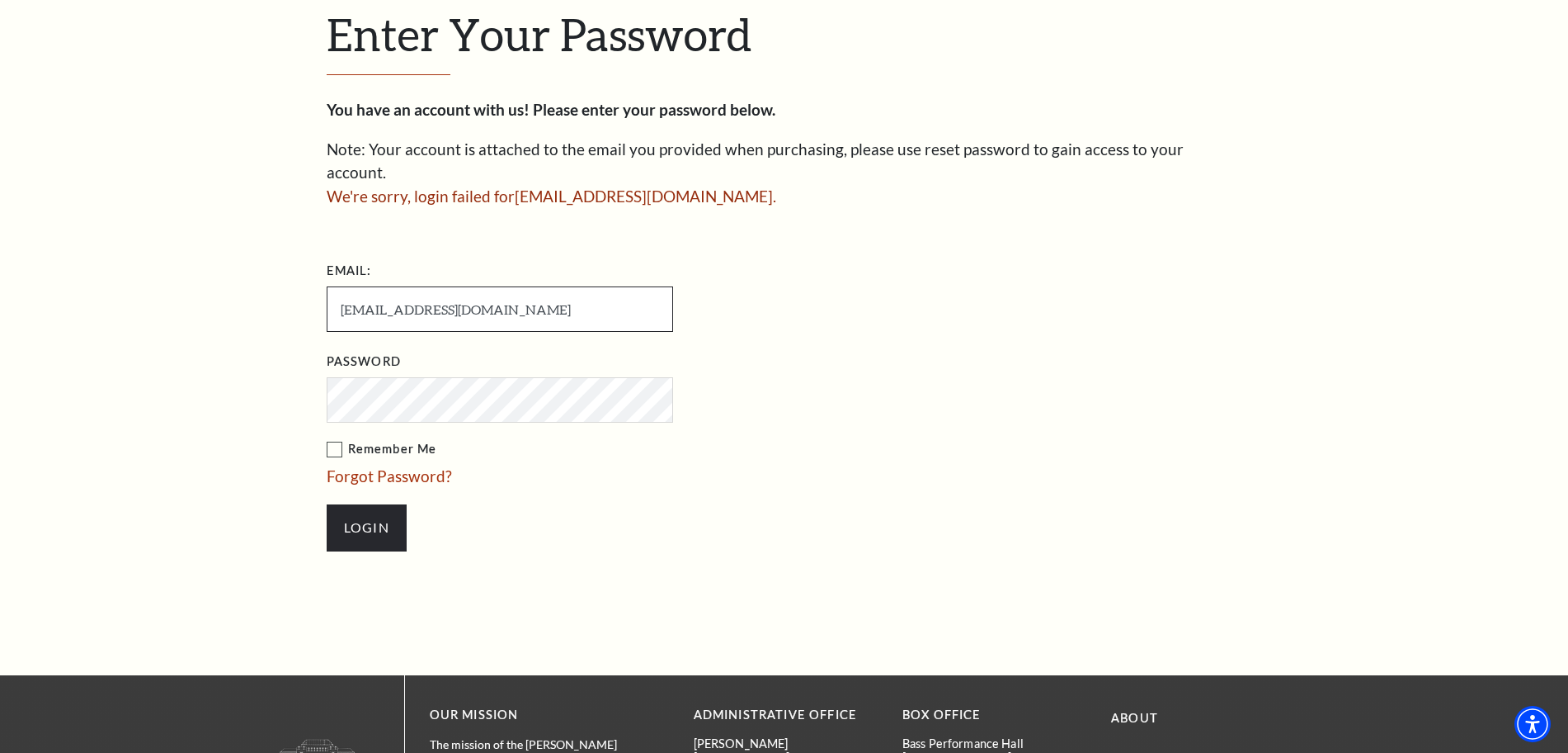
click at [566, 286] on input "[EMAIL_ADDRESS][DOMAIN_NAME]" at bounding box center [499, 309] width 347 height 45
